Goal: Task Accomplishment & Management: Use online tool/utility

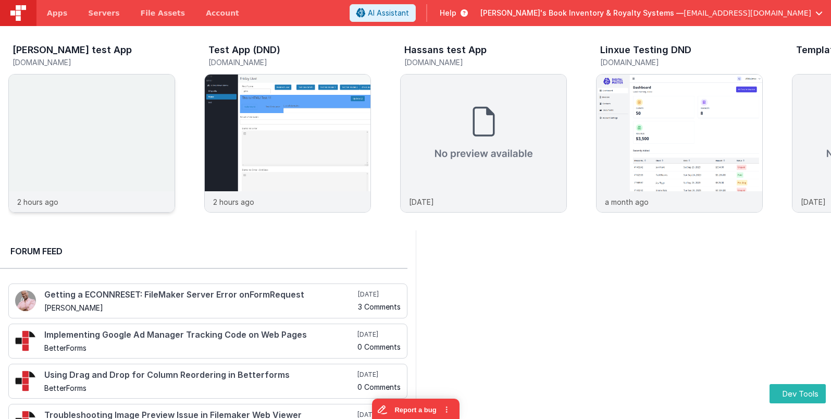
click at [112, 92] on img at bounding box center [92, 158] width 166 height 166
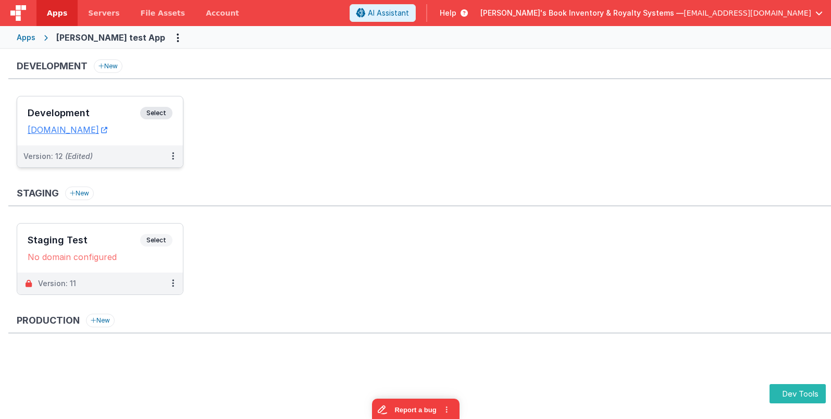
click at [170, 105] on div "Development Select URLs [DOMAIN_NAME]" at bounding box center [100, 120] width 166 height 49
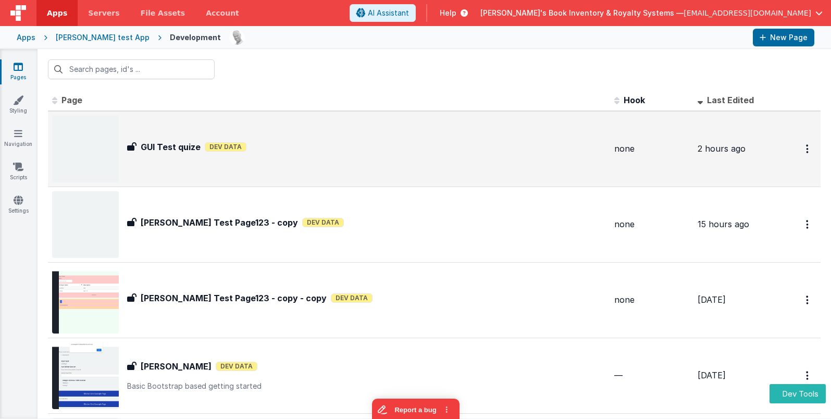
click at [508, 152] on div "GUI Test quize Dev Data" at bounding box center [366, 147] width 479 height 13
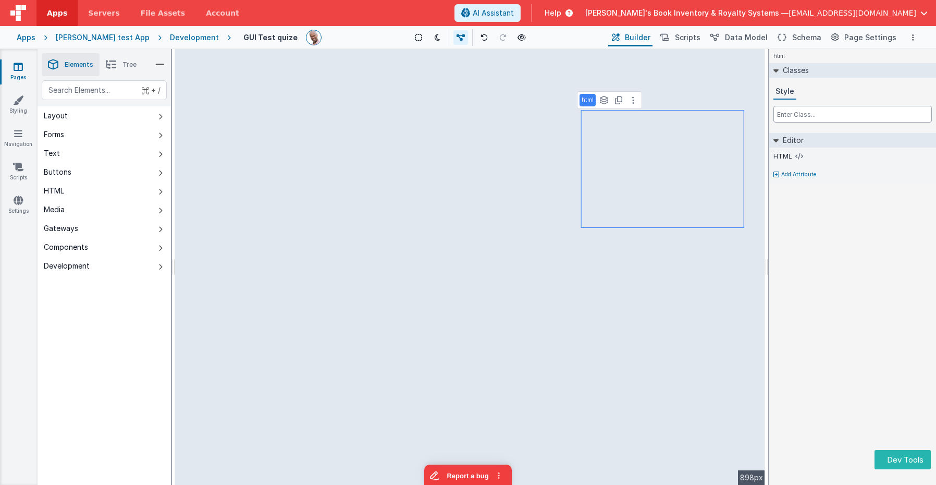
click at [800, 111] on input "text" at bounding box center [852, 114] width 158 height 17
type input "mb-0"
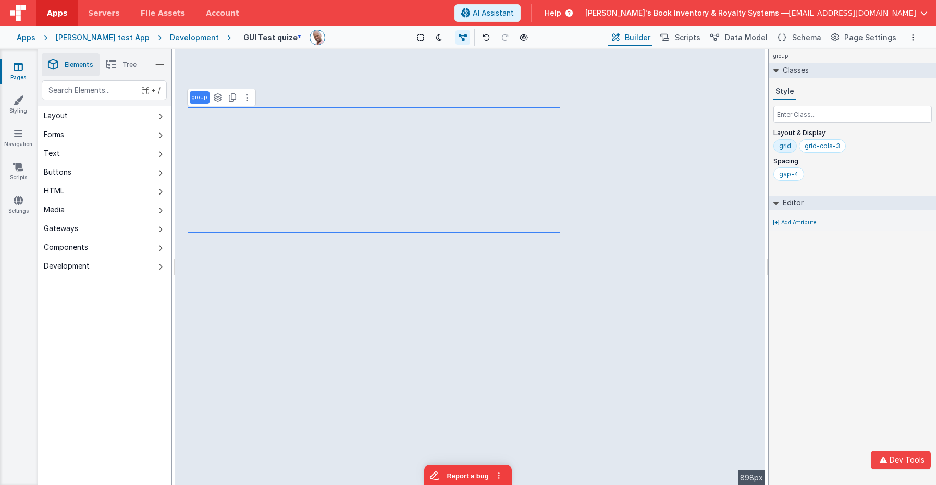
click at [831, 318] on div "group Classes Style Layout & Display grid grid-cols-3 Spacing gap-4 Editor Add …" at bounding box center [852, 267] width 167 height 436
click at [747, 52] on div "Saved Duplicating Page" at bounding box center [506, 53] width 936 height 8
click at [181, 54] on div "Saved Duplicating Page" at bounding box center [506, 53] width 936 height 8
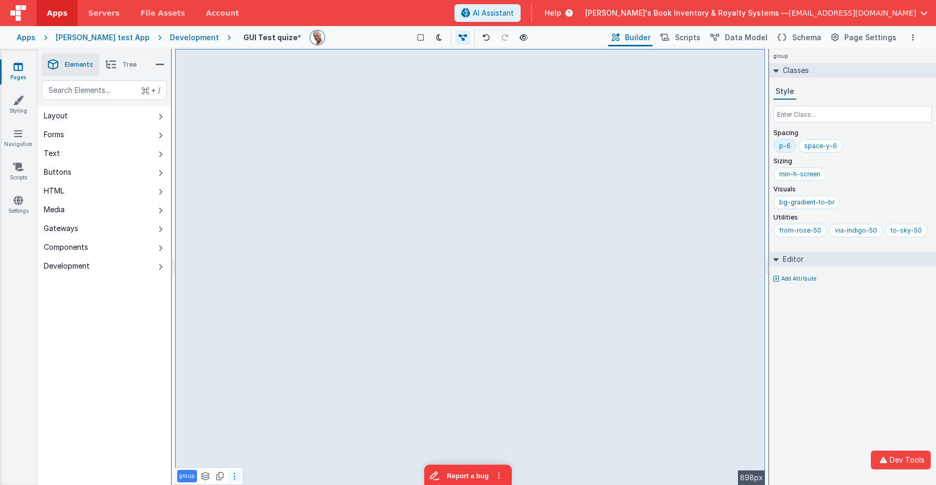
click at [237, 419] on button at bounding box center [234, 476] width 13 height 13
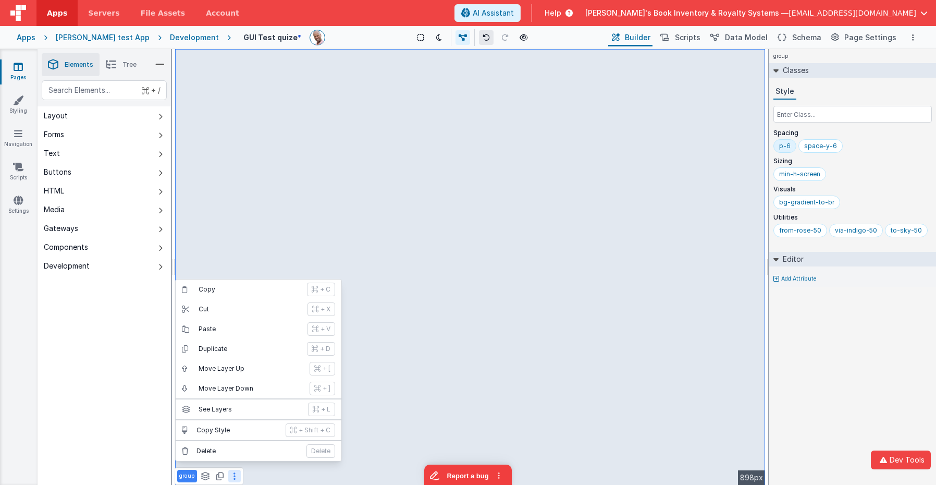
click at [483, 37] on icon at bounding box center [486, 37] width 7 height 7
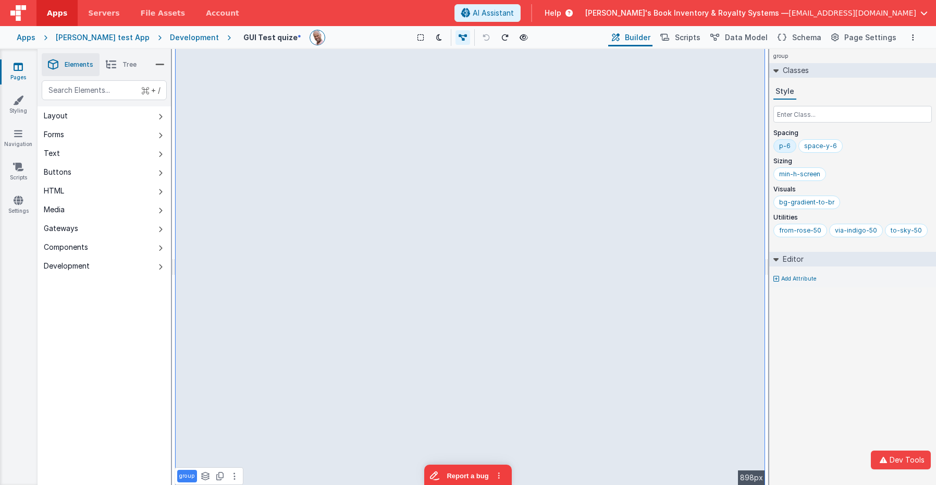
click at [129, 66] on span "Tree" at bounding box center [129, 64] width 14 height 8
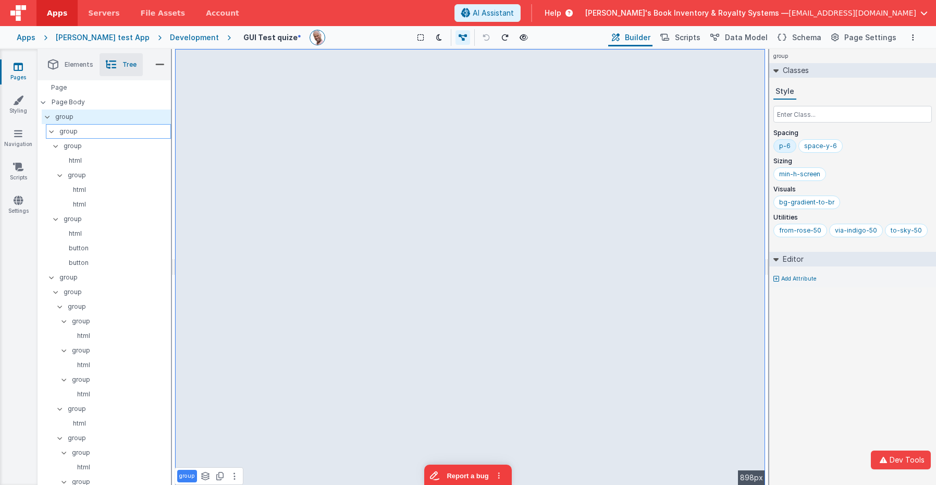
click at [55, 131] on icon at bounding box center [51, 131] width 8 height 3
click at [52, 120] on div at bounding box center [50, 117] width 9 height 8
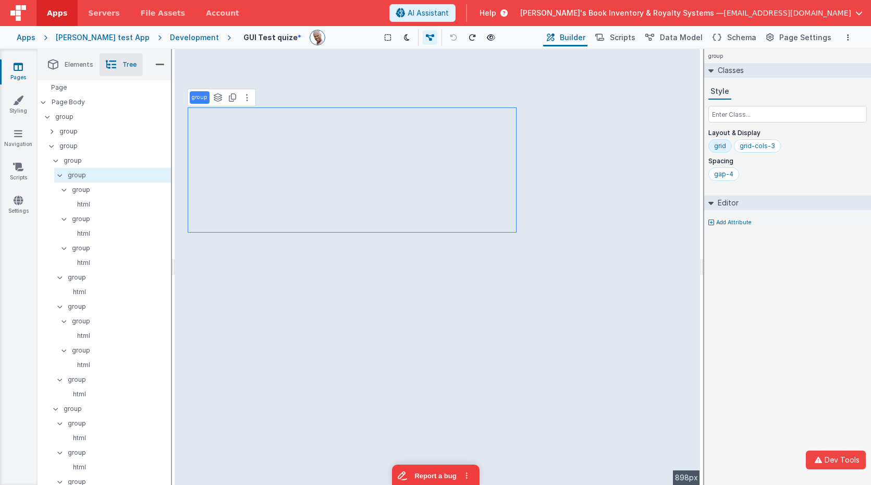
click at [246, 96] on icon at bounding box center [247, 97] width 2 height 8
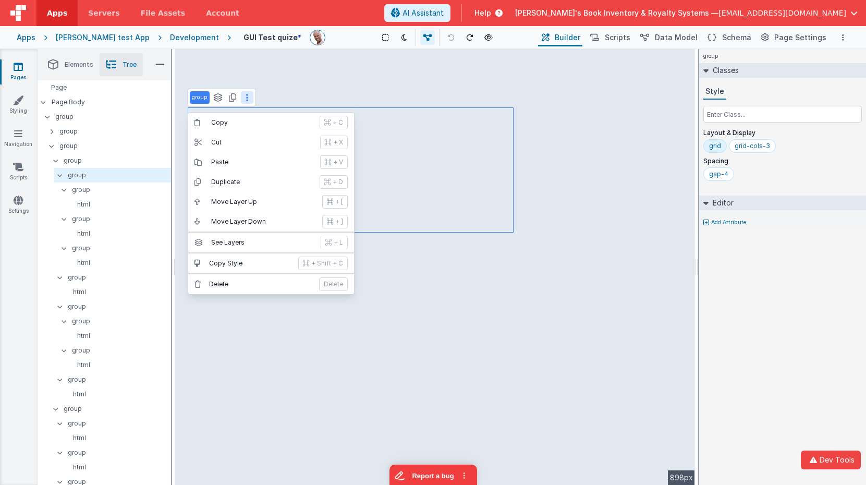
click at [774, 264] on div "group Classes Style Layout & Display grid grid-cols-3 Spacing gap-4 Editor Add …" at bounding box center [782, 267] width 167 height 436
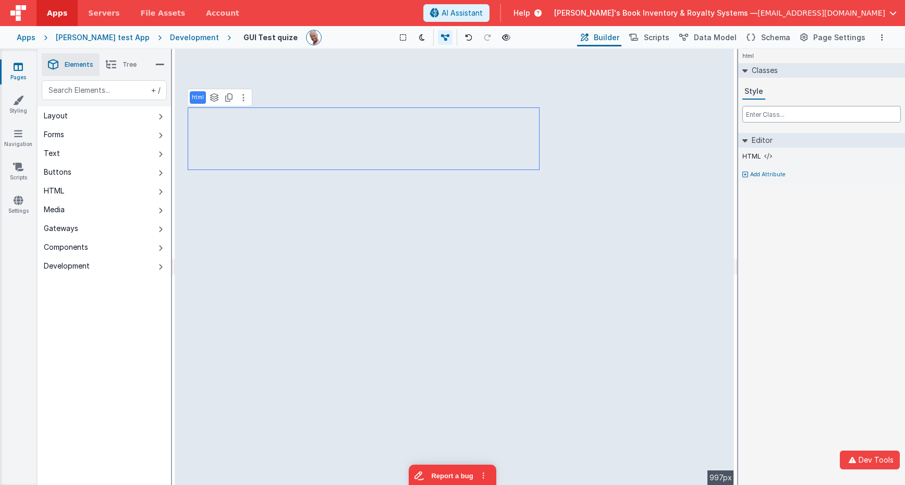
click at [763, 112] on input "text" at bounding box center [821, 114] width 158 height 17
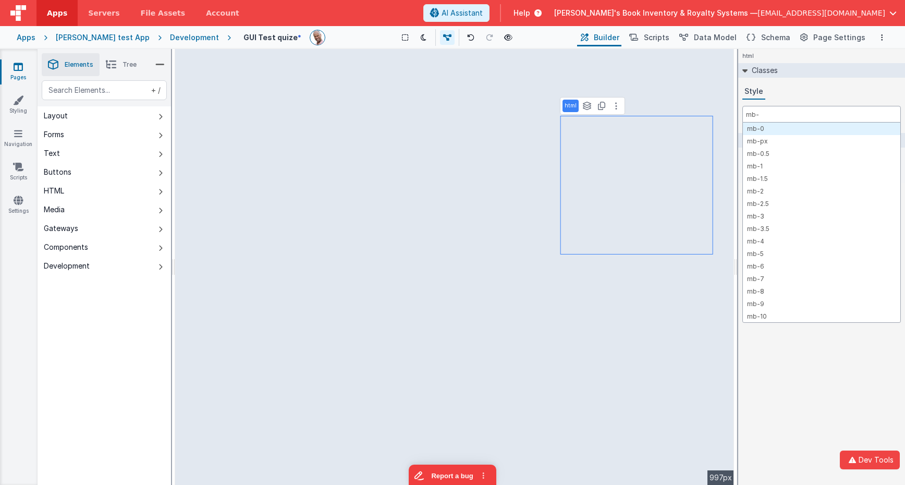
type input "mb-0"
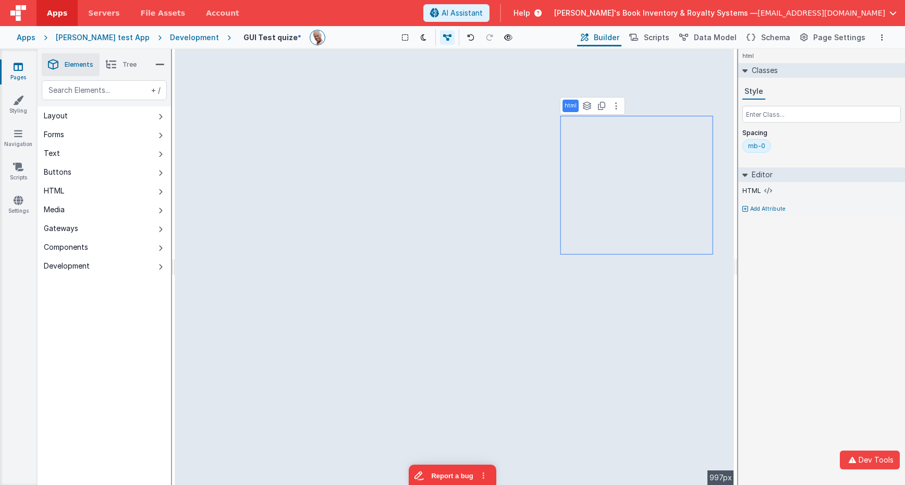
drag, startPoint x: 816, startPoint y: 154, endPoint x: 857, endPoint y: 301, distance: 152.6
click at [816, 154] on div "mb-0" at bounding box center [821, 148] width 158 height 18
drag, startPoint x: 857, startPoint y: 301, endPoint x: 771, endPoint y: 290, distance: 86.7
click at [857, 301] on div "html Classes Style Spacing mb-0 Editor HTML Add Attribute DEV: Focus DEV: build…" at bounding box center [821, 267] width 167 height 436
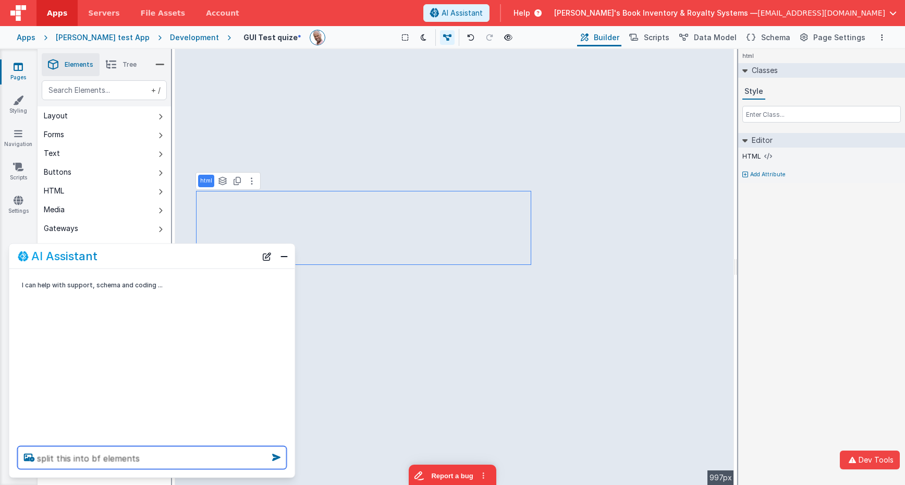
type textarea "split this into bf elements"
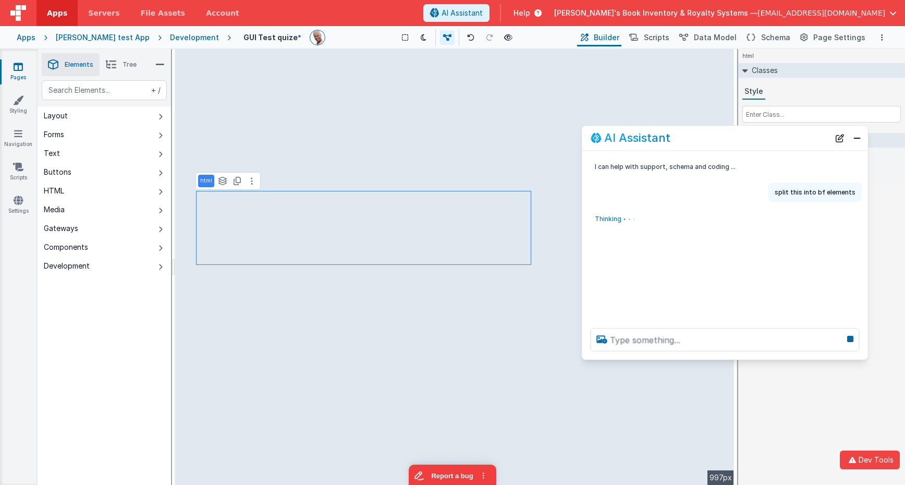
drag, startPoint x: 203, startPoint y: 258, endPoint x: 773, endPoint y: 141, distance: 582.0
click at [773, 141] on div "AI Assistant" at bounding box center [710, 138] width 239 height 13
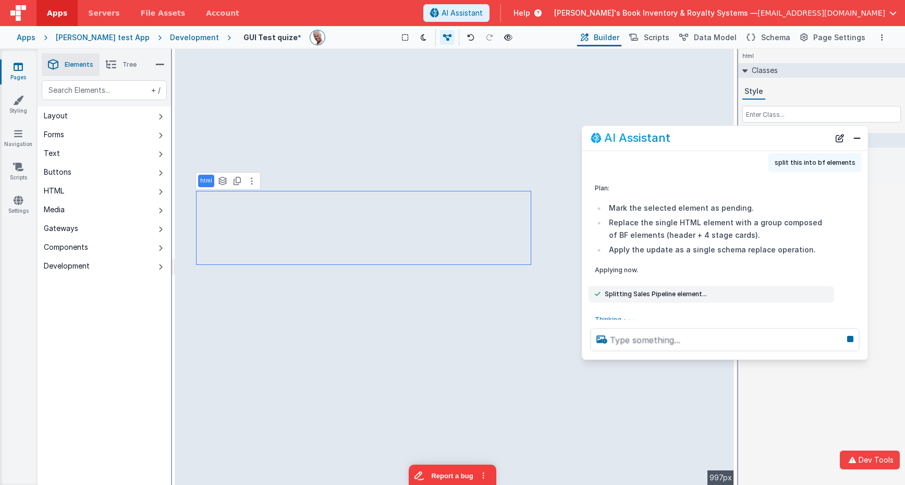
scroll to position [38, 0]
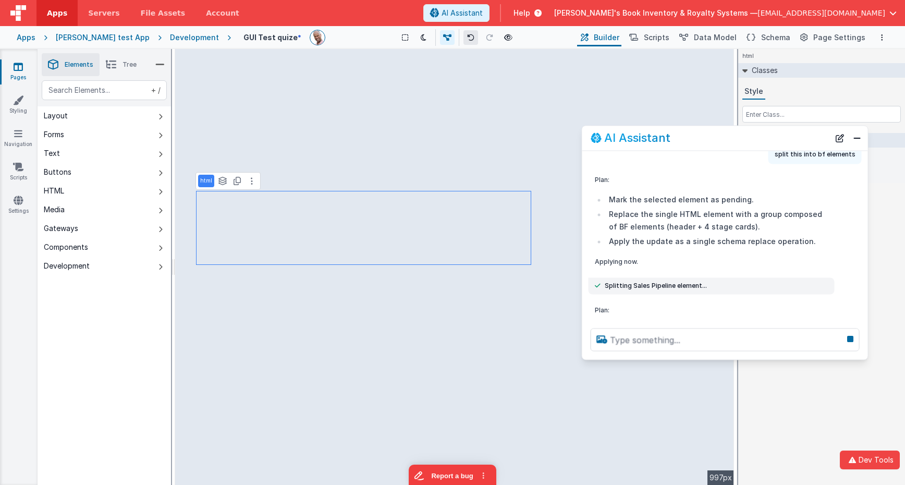
click at [467, 38] on icon at bounding box center [470, 37] width 7 height 7
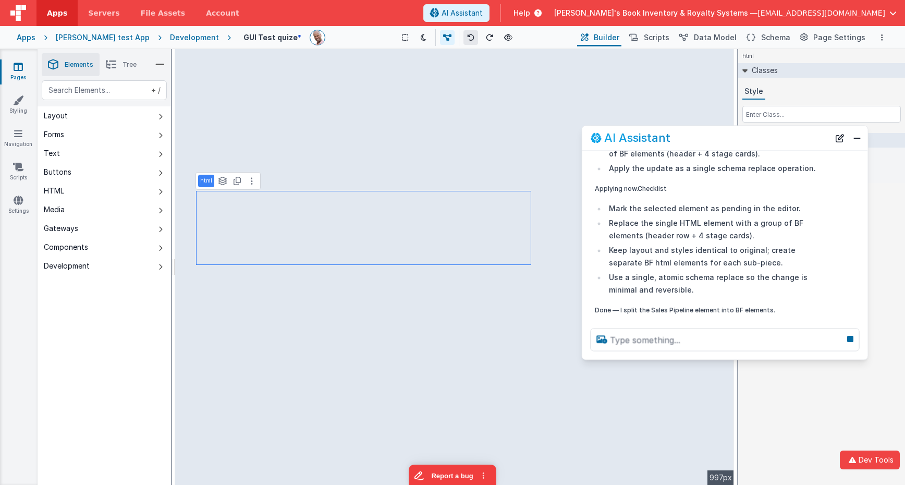
click at [467, 38] on icon at bounding box center [470, 37] width 7 height 7
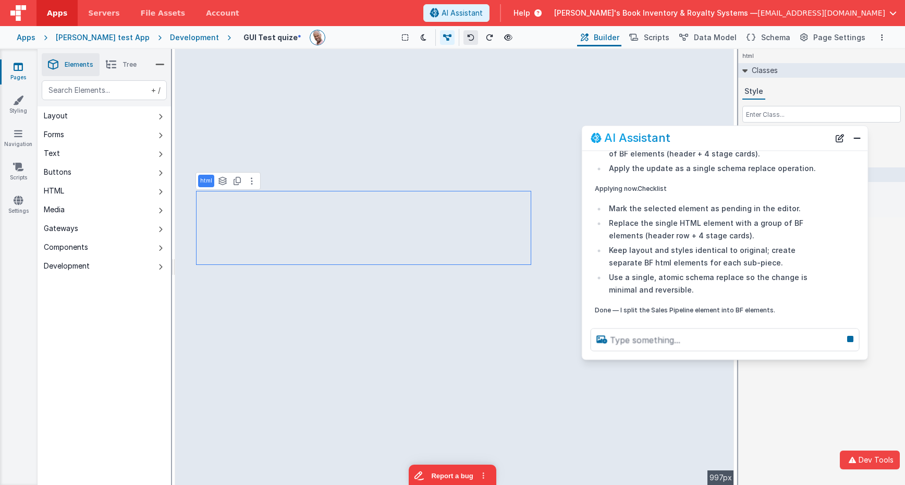
click at [467, 38] on icon at bounding box center [470, 37] width 7 height 7
click at [853, 144] on button "Close" at bounding box center [857, 138] width 14 height 15
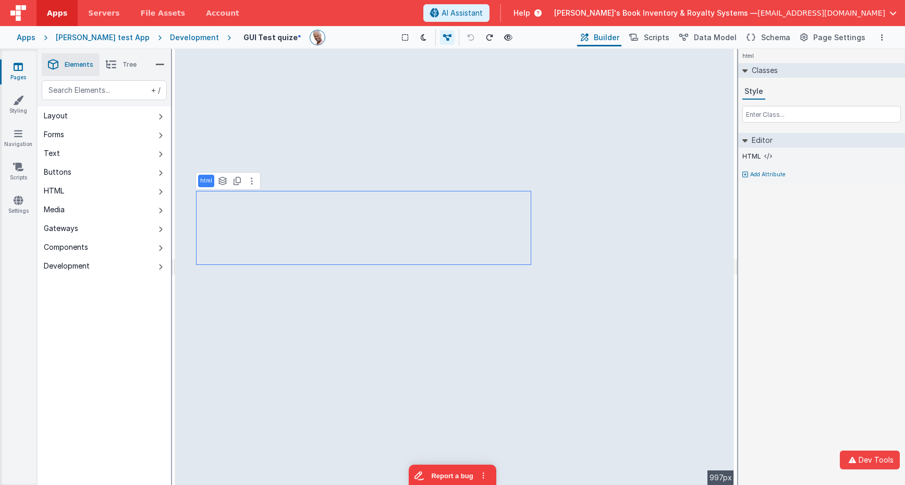
click at [827, 217] on div "html Classes Style Editor HTML Add Attribute DEV: Focus DEV: builderToggleCondi…" at bounding box center [821, 267] width 167 height 436
